Goal: Information Seeking & Learning: Find contact information

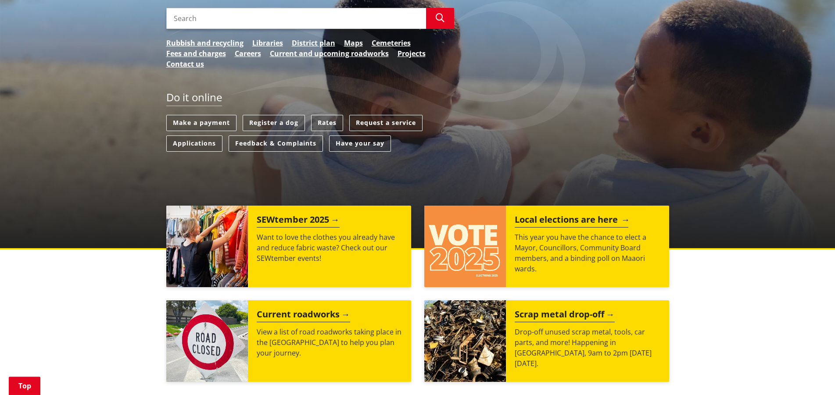
scroll to position [160, 0]
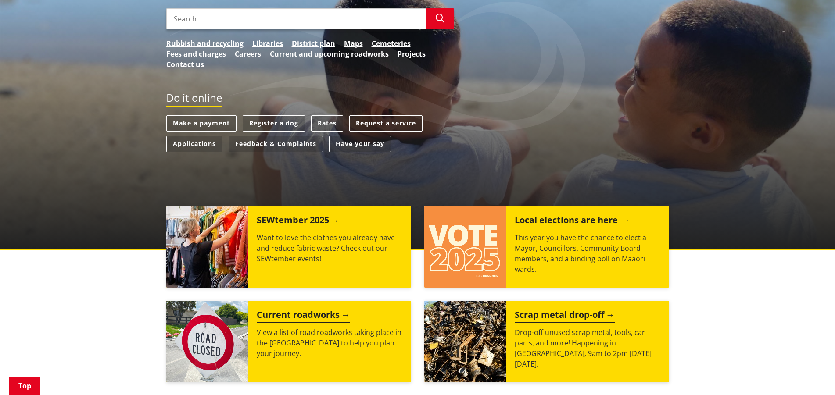
click at [535, 222] on h2 "Local elections are here" at bounding box center [572, 221] width 114 height 13
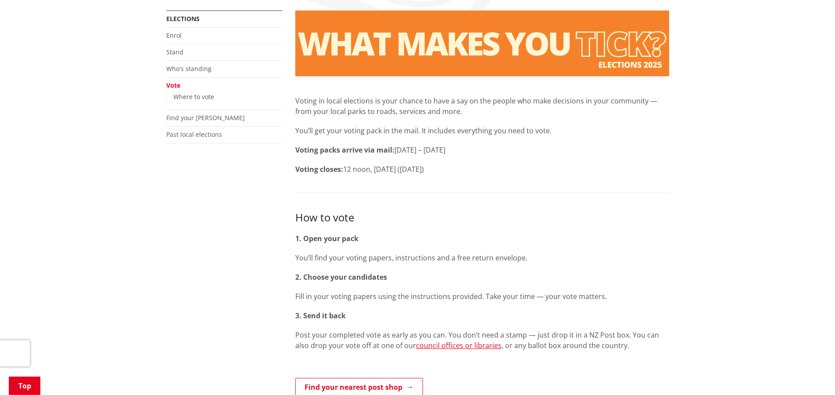
scroll to position [137, 0]
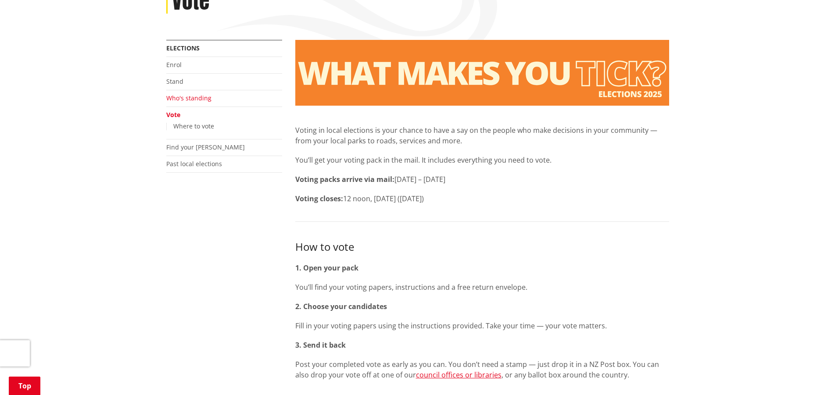
click at [192, 95] on link "Who's standing" at bounding box center [188, 98] width 45 height 8
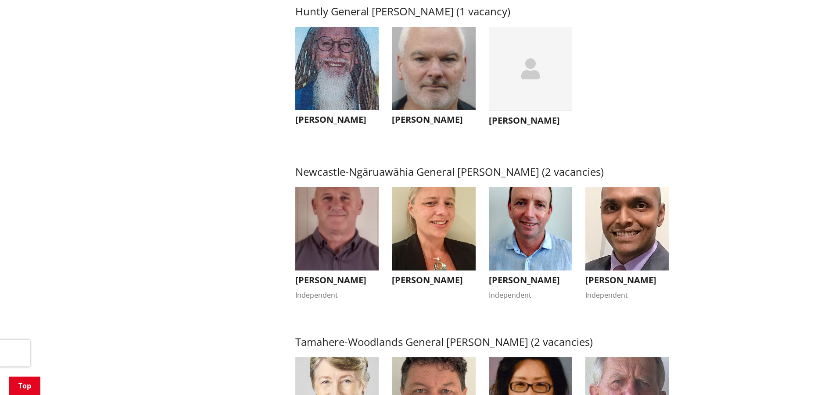
scroll to position [850, 0]
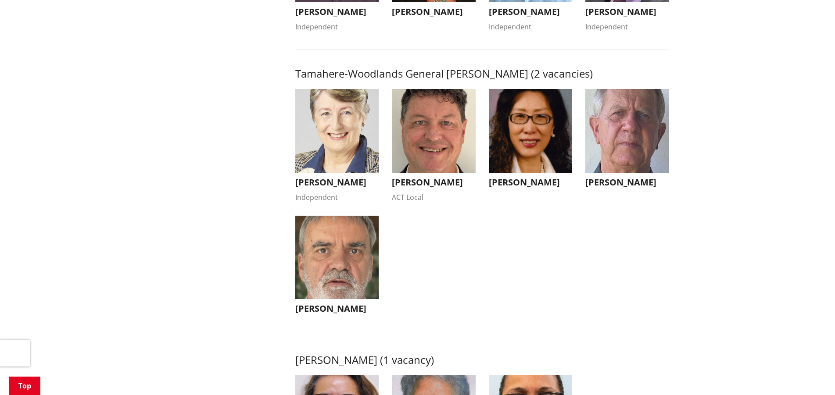
click at [336, 279] on img "button" at bounding box center [337, 258] width 84 height 84
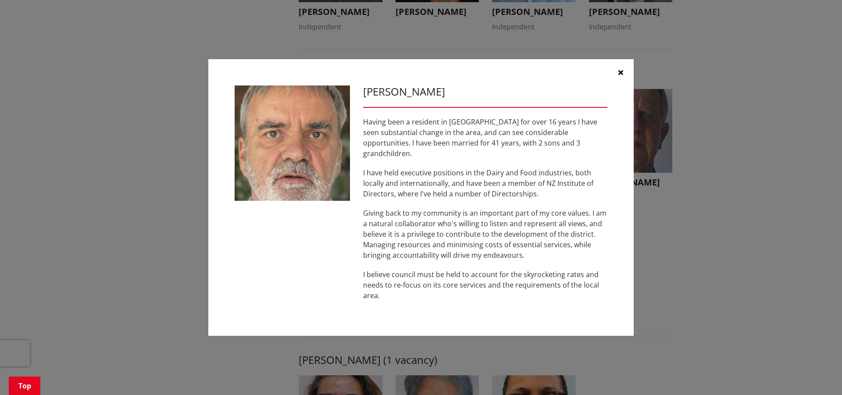
click at [662, 293] on div "Mark Manson Having been a resident in Tamahere for over 16 years I have seen su…" at bounding box center [421, 197] width 807 height 303
click at [618, 78] on button "button" at bounding box center [621, 72] width 26 height 26
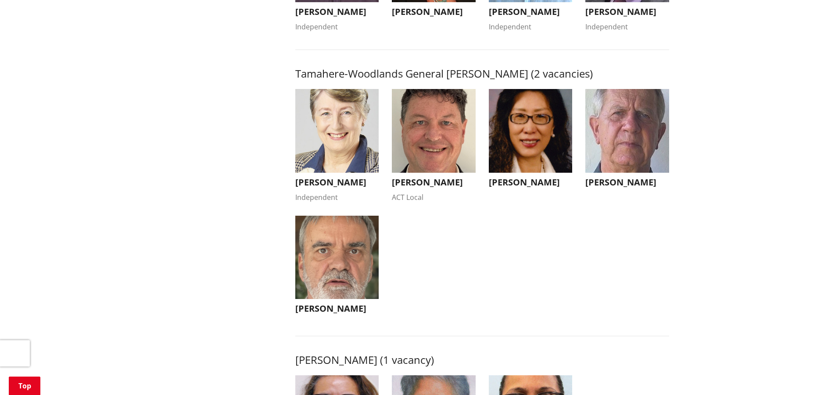
click at [648, 143] on img "button" at bounding box center [627, 131] width 84 height 84
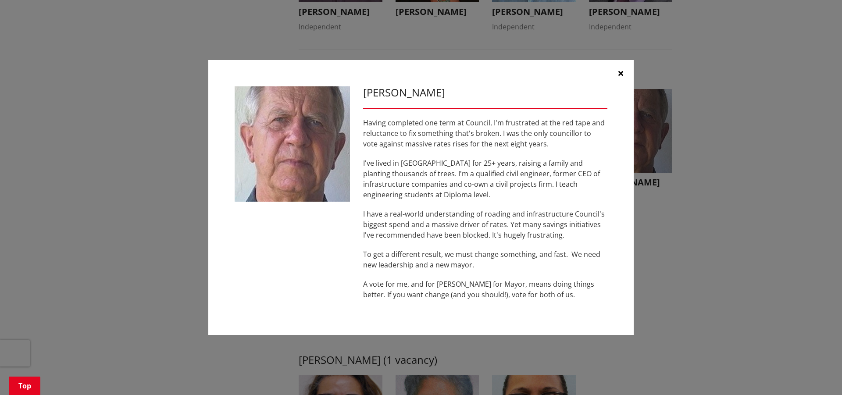
click at [625, 72] on button "button" at bounding box center [621, 73] width 26 height 26
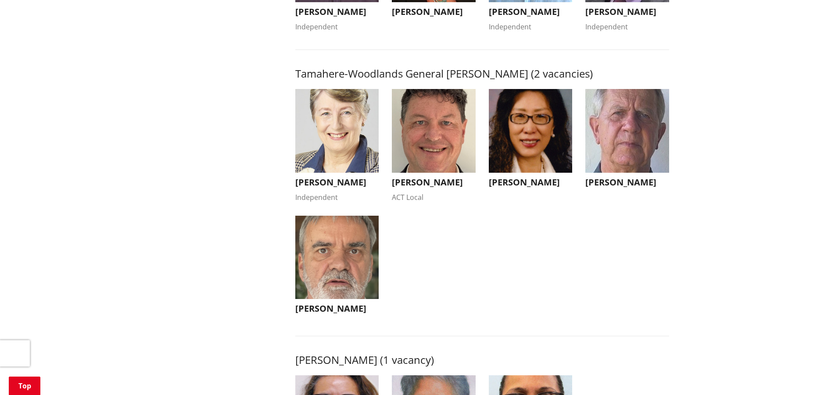
click at [434, 158] on img "button" at bounding box center [434, 131] width 84 height 84
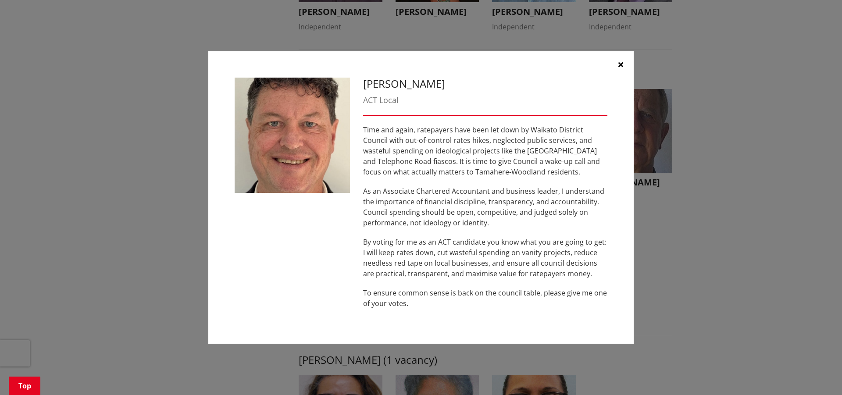
click at [621, 64] on icon "button" at bounding box center [621, 64] width 5 height 7
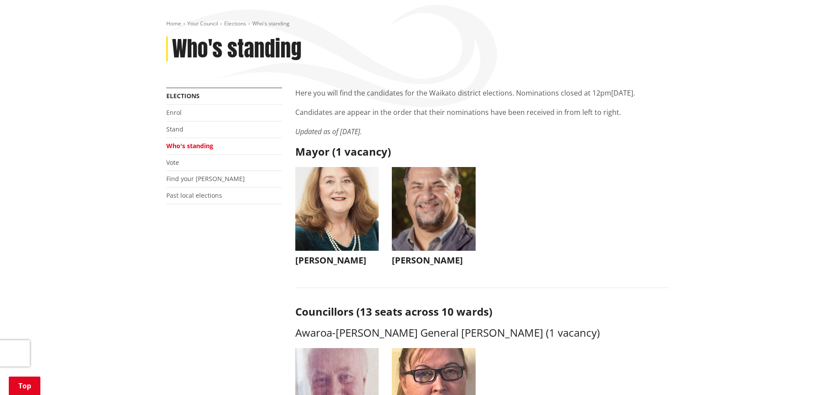
scroll to position [0, 0]
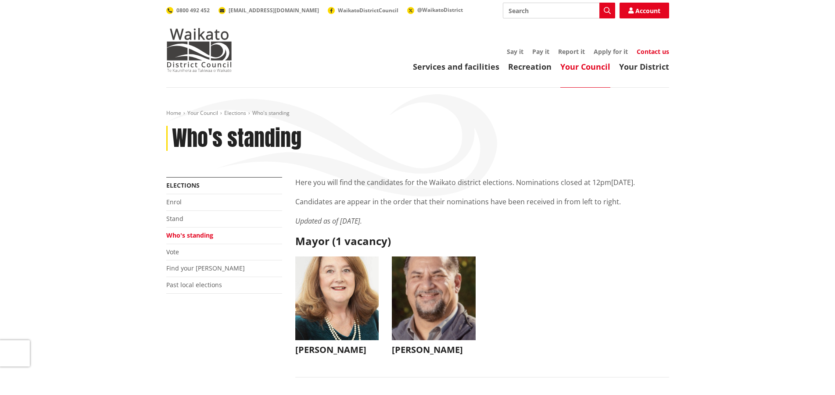
click at [666, 54] on link "Contact us" at bounding box center [653, 51] width 32 height 8
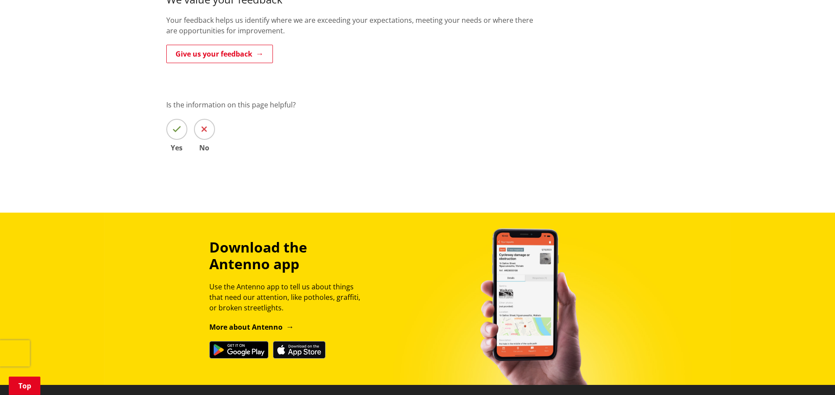
scroll to position [224, 0]
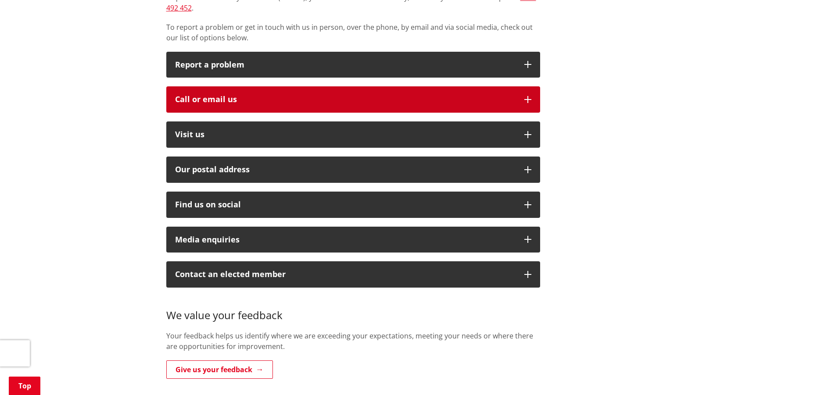
click at [238, 86] on button "Call or email us" at bounding box center [353, 99] width 374 height 26
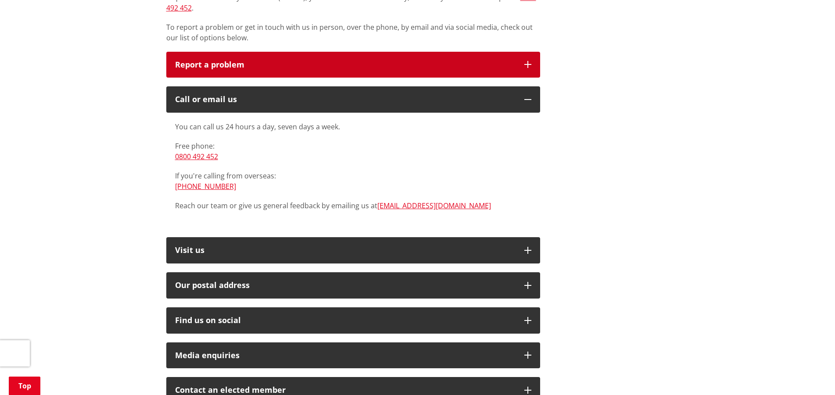
click at [273, 61] on p "Report a problem" at bounding box center [345, 65] width 340 height 9
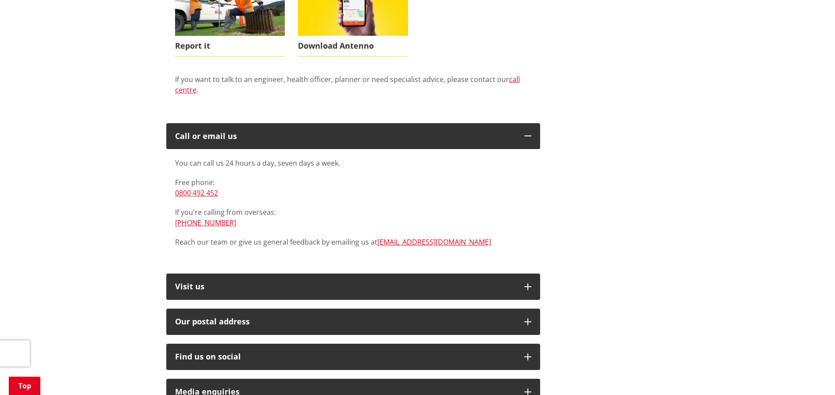
scroll to position [447, 0]
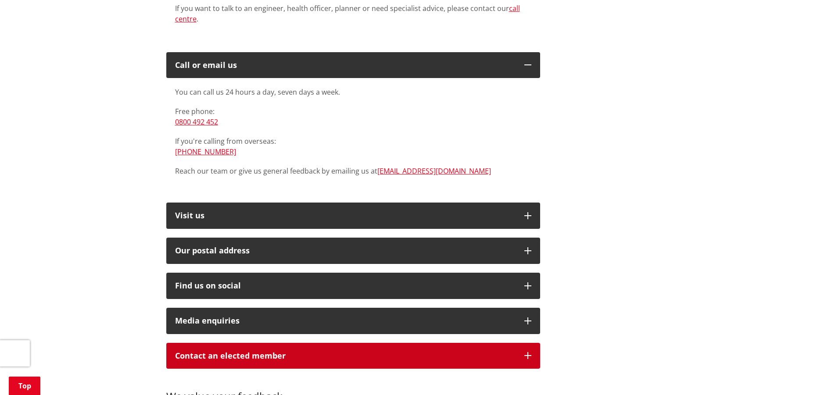
click at [280, 352] on p "Contact an elected member" at bounding box center [345, 356] width 340 height 9
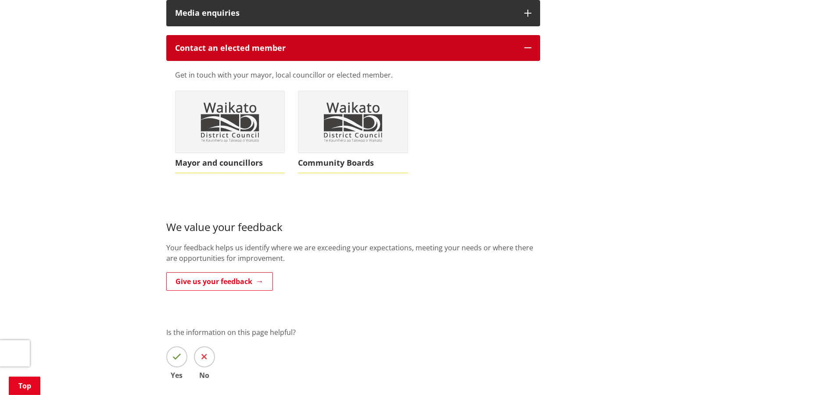
scroll to position [761, 0]
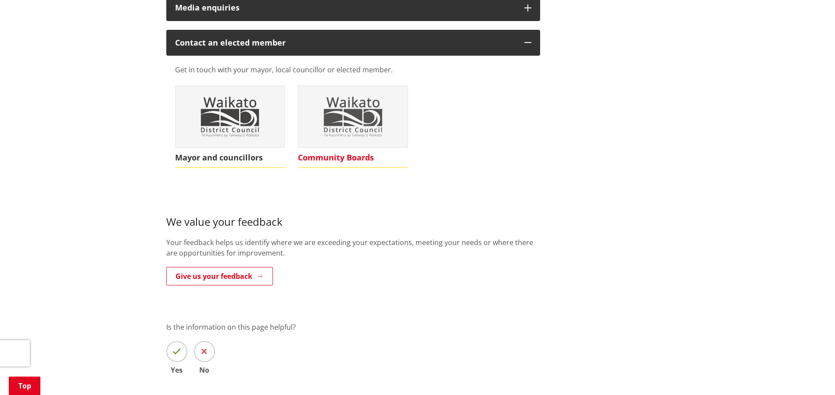
click at [368, 115] on img at bounding box center [352, 116] width 109 height 61
